Goal: Information Seeking & Learning: Learn about a topic

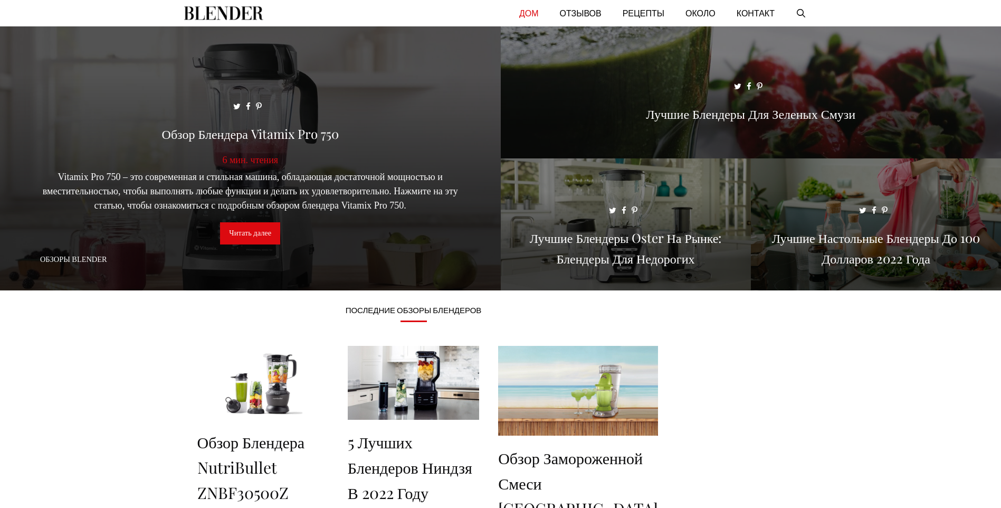
click at [264, 234] on link "Читать далее" at bounding box center [250, 233] width 60 height 22
